Goal: Information Seeking & Learning: Understand process/instructions

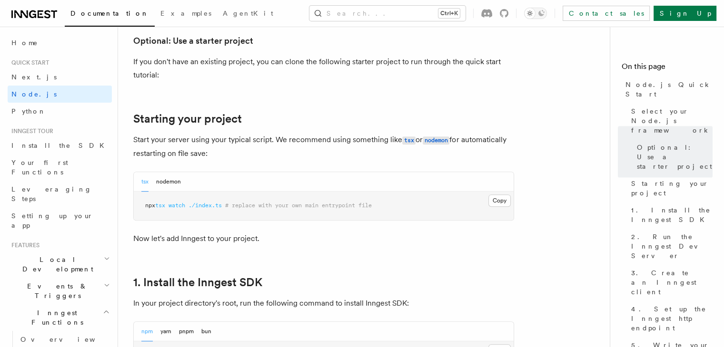
scroll to position [381, 0]
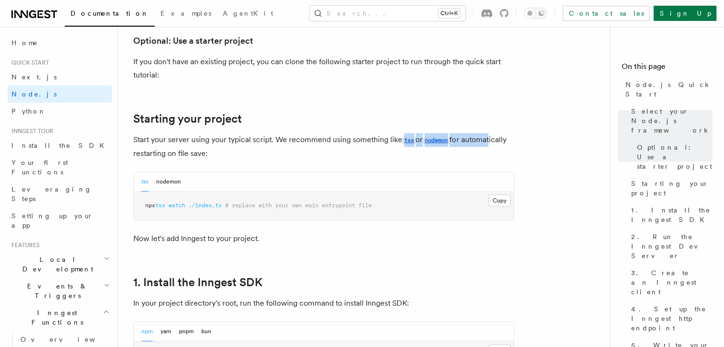
drag, startPoint x: 397, startPoint y: 141, endPoint x: 490, endPoint y: 147, distance: 93.0
click at [490, 147] on p "Start your server using your typical script. We recommend using something like …" at bounding box center [323, 146] width 381 height 27
click at [353, 155] on p "Start your server using your typical script. We recommend using something like …" at bounding box center [323, 146] width 381 height 27
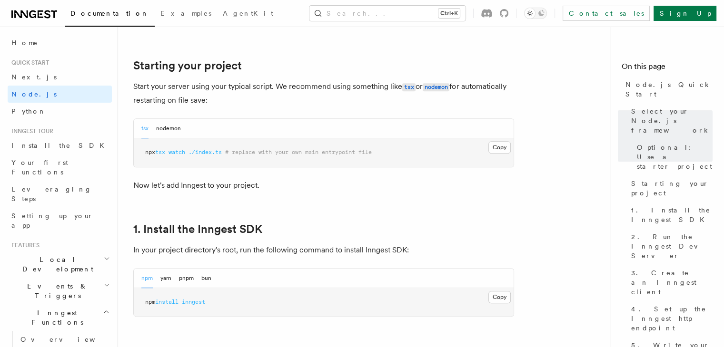
scroll to position [524, 0]
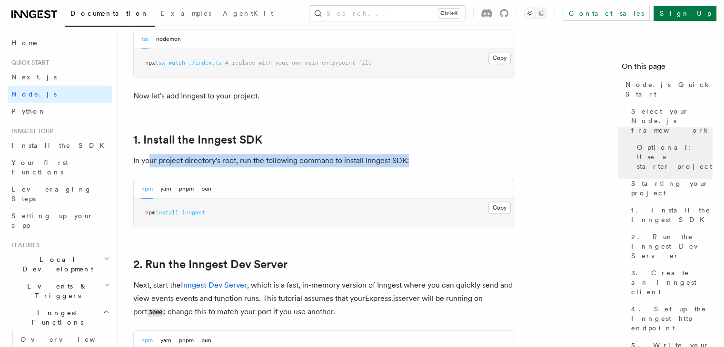
drag, startPoint x: 151, startPoint y: 159, endPoint x: 463, endPoint y: 163, distance: 312.3
click at [463, 163] on p "In your project directory's root, run the following command to install Inngest …" at bounding box center [323, 160] width 381 height 13
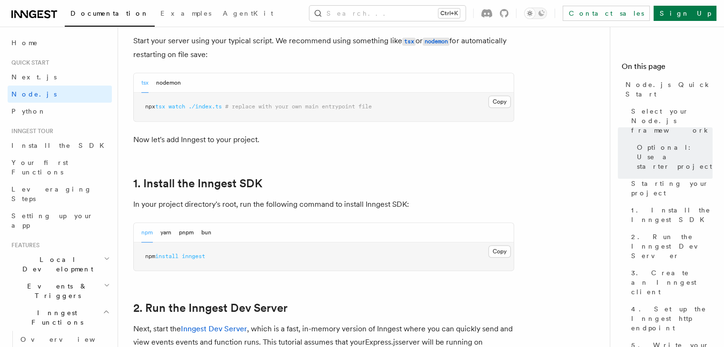
scroll to position [428, 0]
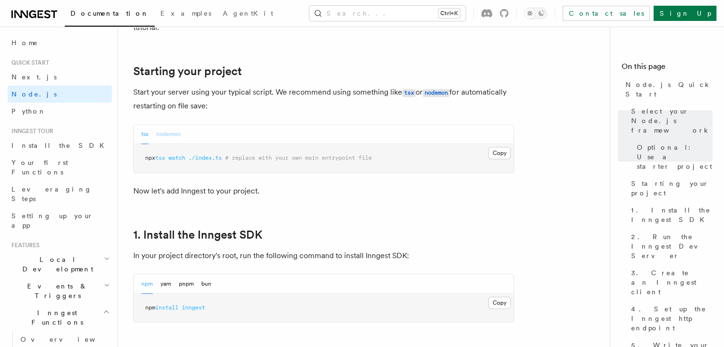
click at [163, 136] on button "nodemon" at bounding box center [168, 135] width 25 height 20
click at [142, 136] on button "tsx" at bounding box center [144, 135] width 7 height 20
click at [161, 136] on button "nodemon" at bounding box center [168, 135] width 25 height 20
click at [498, 153] on button "Copy Copied" at bounding box center [499, 153] width 22 height 12
click at [147, 135] on button "tsx" at bounding box center [144, 135] width 7 height 20
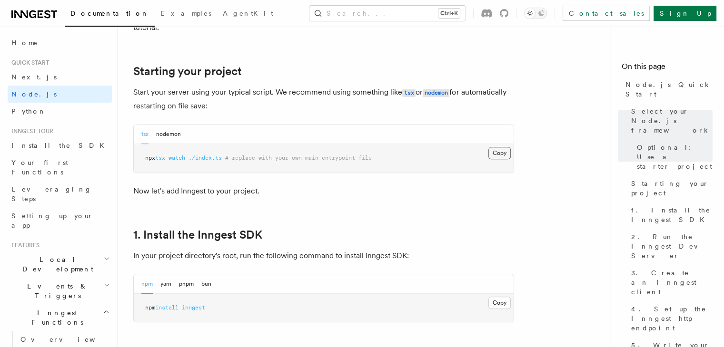
click at [493, 151] on button "Copy Copied" at bounding box center [499, 153] width 22 height 12
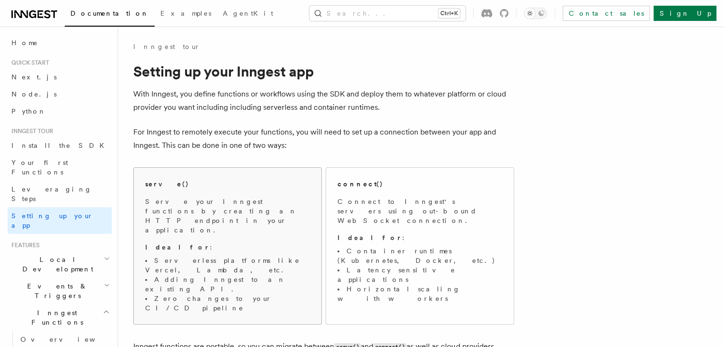
click at [214, 188] on div "serve()" at bounding box center [227, 184] width 165 height 10
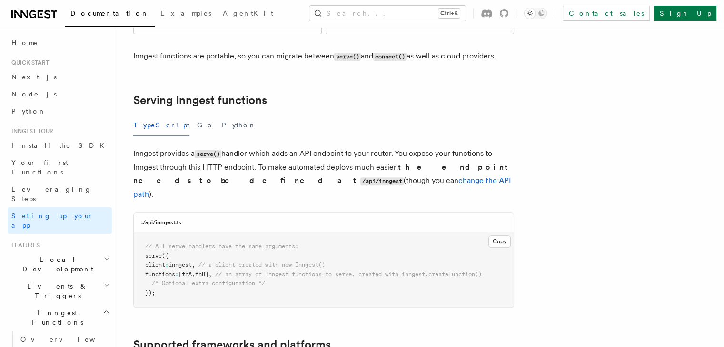
scroll to position [291, 0]
drag, startPoint x: 154, startPoint y: 196, endPoint x: 246, endPoint y: 200, distance: 92.0
click at [252, 232] on pre "// All serve handlers have the same arguments: serve ({ client : inngest , // a…" at bounding box center [324, 269] width 380 height 75
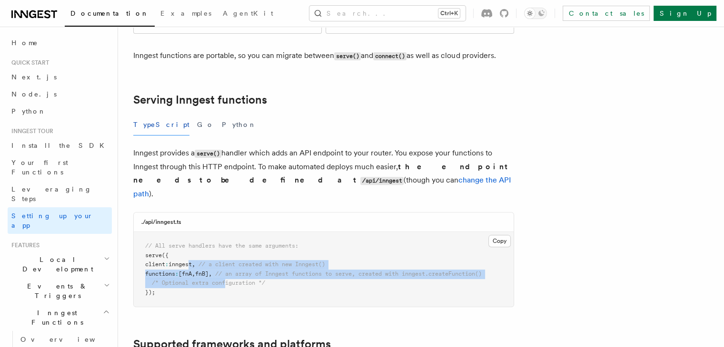
drag, startPoint x: 238, startPoint y: 218, endPoint x: 196, endPoint y: 204, distance: 44.7
click at [201, 232] on pre "// All serve handlers have the same arguments: serve ({ client : inngest , // a…" at bounding box center [324, 269] width 380 height 75
click at [181, 232] on pre "// All serve handlers have the same arguments: serve ({ client : inngest , // a…" at bounding box center [324, 269] width 380 height 75
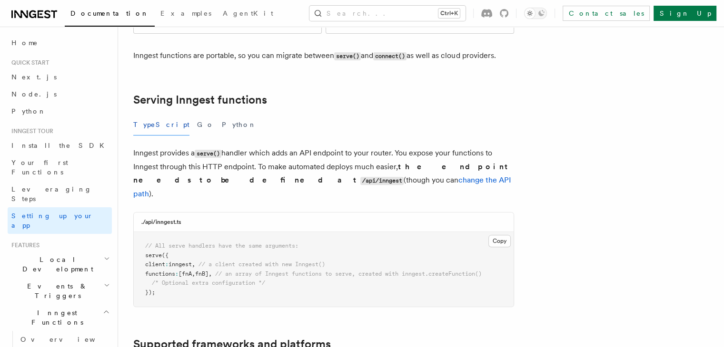
click at [202, 232] on pre "// All serve handlers have the same arguments: serve ({ client : inngest , // a…" at bounding box center [324, 269] width 380 height 75
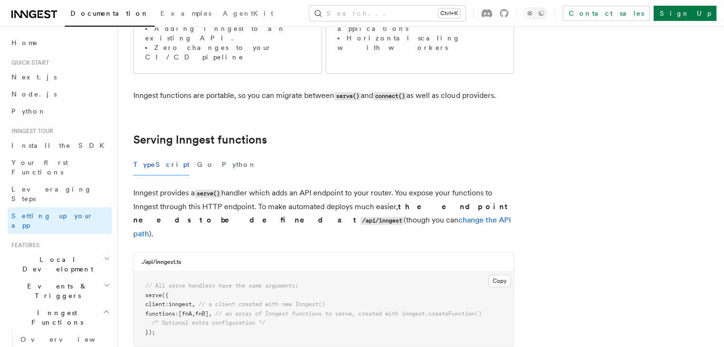
scroll to position [244, 0]
